Goal: Find specific fact: Find specific page/section

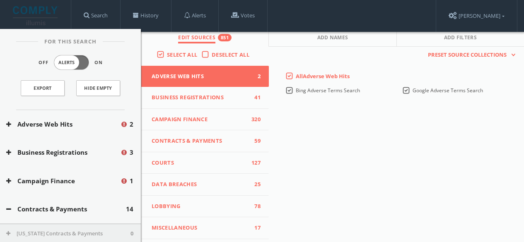
scroll to position [153, 0]
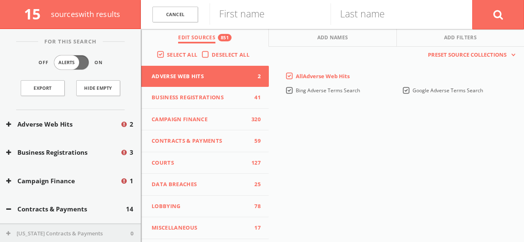
click at [254, 16] on input "text" at bounding box center [270, 14] width 121 height 22
type input "[PERSON_NAME]"
type input "Lawrewnce"
click at [493, 19] on button at bounding box center [498, 15] width 52 height 30
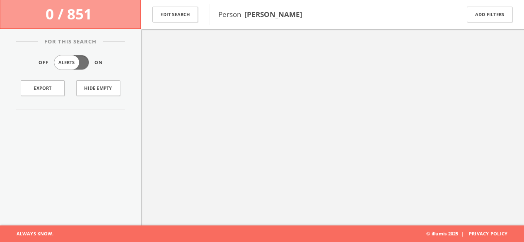
scroll to position [48, 0]
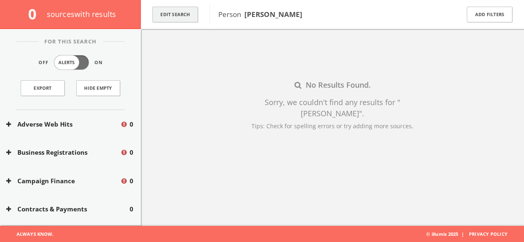
click at [181, 17] on button "Edit Search" at bounding box center [175, 15] width 46 height 16
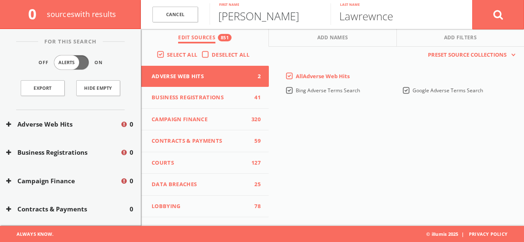
click at [253, 18] on input "[PERSON_NAME]" at bounding box center [270, 14] width 121 height 22
type input "[PERSON_NAME]"
click at [472, 0] on button at bounding box center [498, 15] width 52 height 30
